Goal: Find specific page/section: Locate item on page

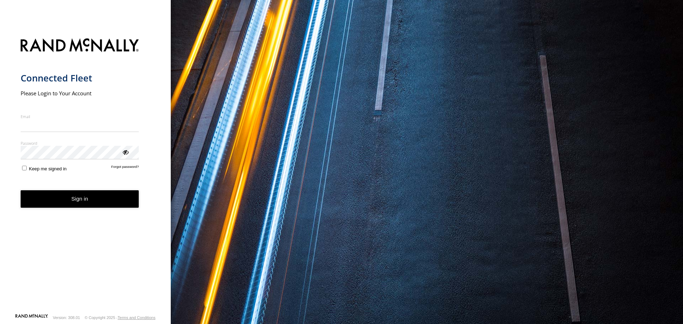
type input "**********"
click at [123, 206] on button "Sign in" at bounding box center [80, 198] width 118 height 17
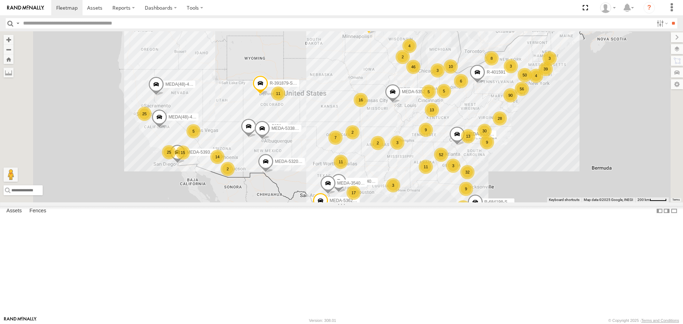
click at [121, 21] on input "text" at bounding box center [336, 23] width 633 height 10
type input "******"
click at [669, 18] on input "**" at bounding box center [673, 23] width 8 height 10
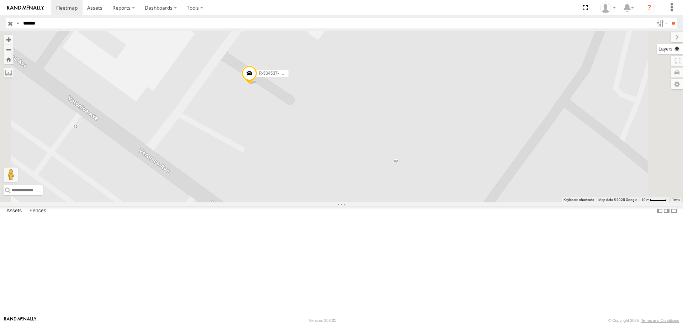
click at [678, 46] on label at bounding box center [670, 49] width 26 height 10
click at [0, 0] on span "Overlays" at bounding box center [0, 0] width 0 height 0
click at [0, 0] on span "Basemaps" at bounding box center [0, 0] width 0 height 0
click at [0, 0] on span "Terrain" at bounding box center [0, 0] width 0 height 0
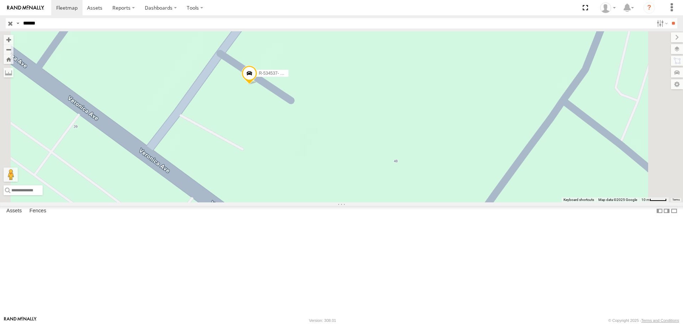
click at [0, 0] on span "Terrain" at bounding box center [0, 0] width 0 height 0
click at [0, 0] on span "Satellite" at bounding box center [0, 0] width 0 height 0
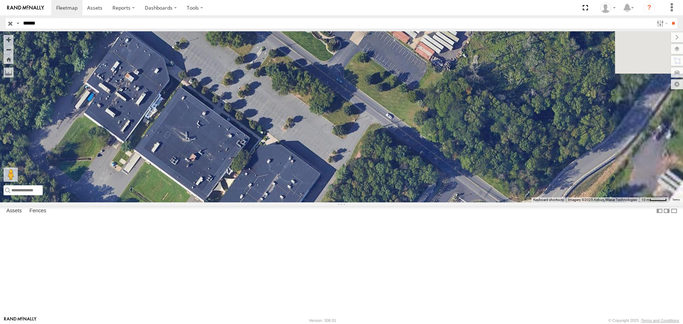
drag, startPoint x: 509, startPoint y: 196, endPoint x: 354, endPoint y: 292, distance: 182.2
click at [354, 202] on div "R-534537- Swing" at bounding box center [341, 116] width 683 height 171
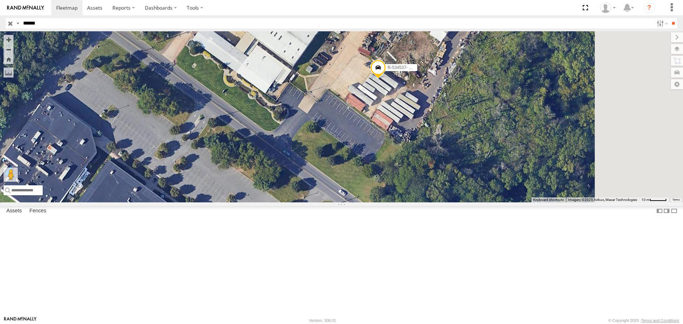
drag, startPoint x: 412, startPoint y: 187, endPoint x: 345, endPoint y: 288, distance: 121.0
click at [345, 202] on div "R-534537- Swing" at bounding box center [341, 116] width 683 height 171
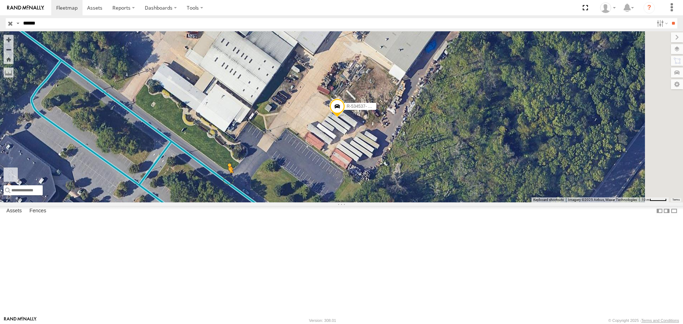
drag, startPoint x: 185, startPoint y: 290, endPoint x: 321, endPoint y: 229, distance: 148.8
click at [323, 202] on div "R-534537- Swing To activate drag with keyboard, press Alt + Enter. Once in keyb…" at bounding box center [341, 116] width 683 height 171
